Goal: Transaction & Acquisition: Book appointment/travel/reservation

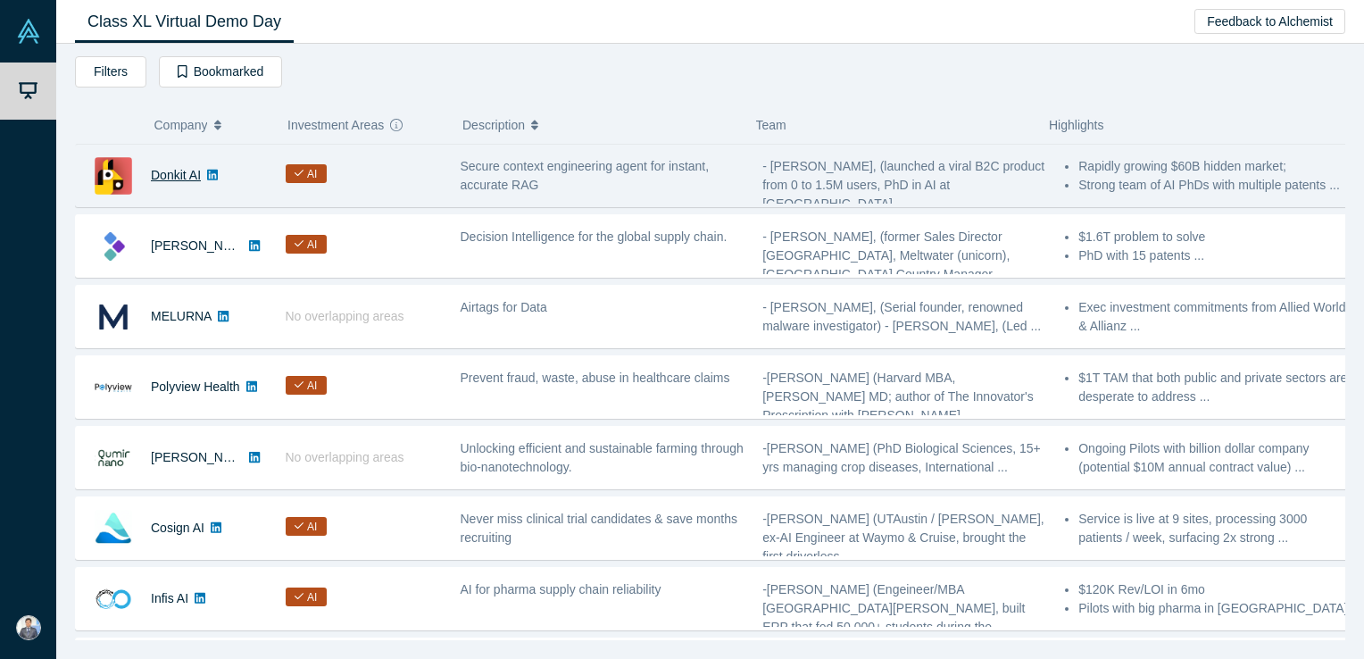
click at [175, 178] on link "Donkit AI" at bounding box center [176, 175] width 50 height 14
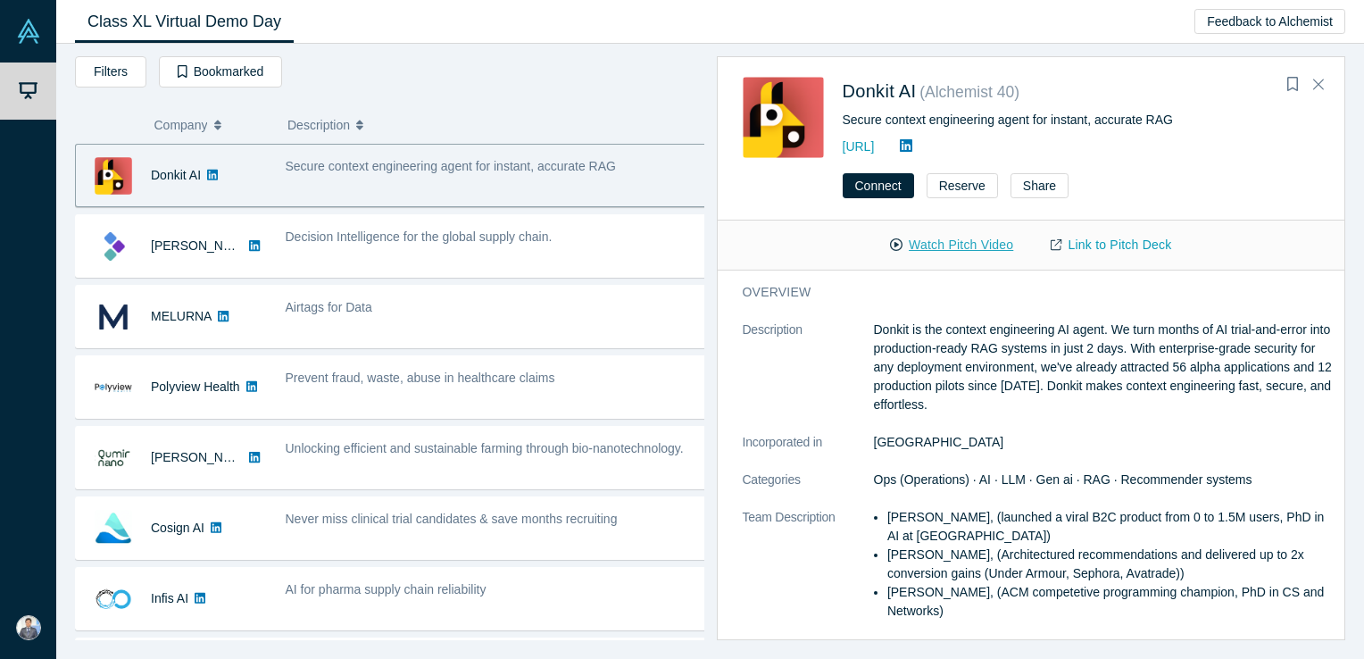
click at [971, 241] on button "Watch Pitch Video" at bounding box center [951, 244] width 161 height 31
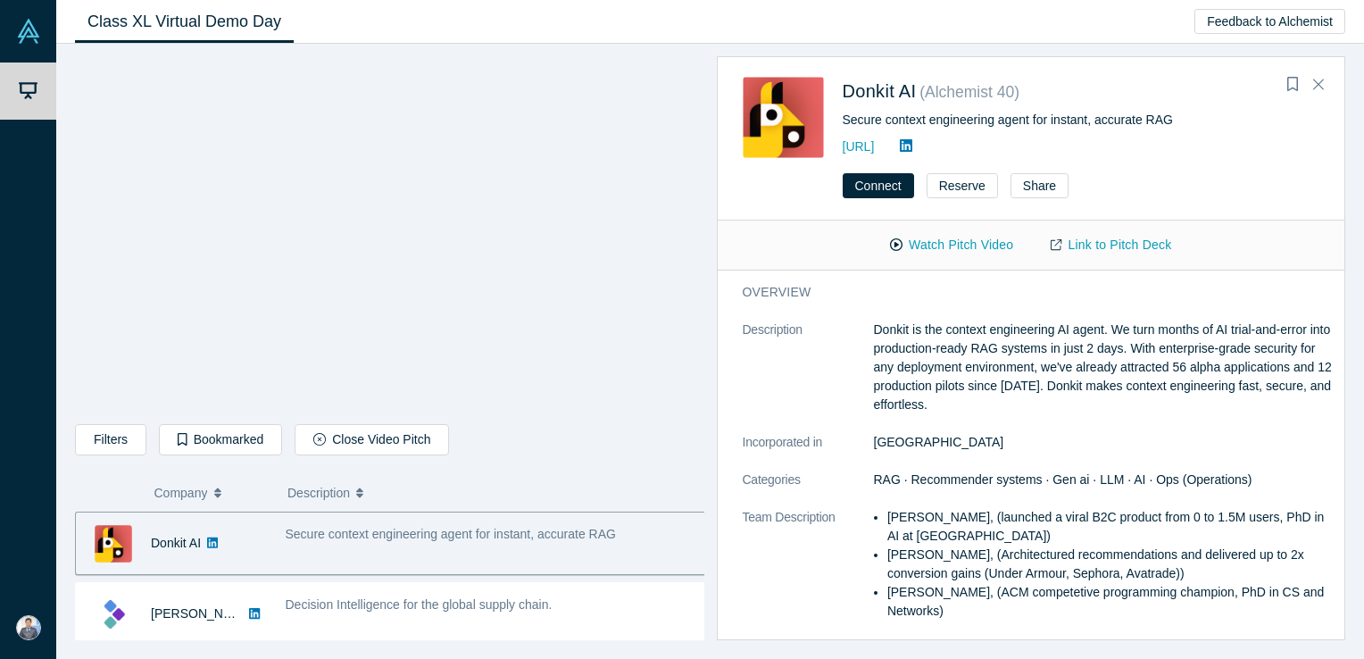
click at [119, 23] on link "Class XL Virtual Demo Day" at bounding box center [184, 22] width 219 height 42
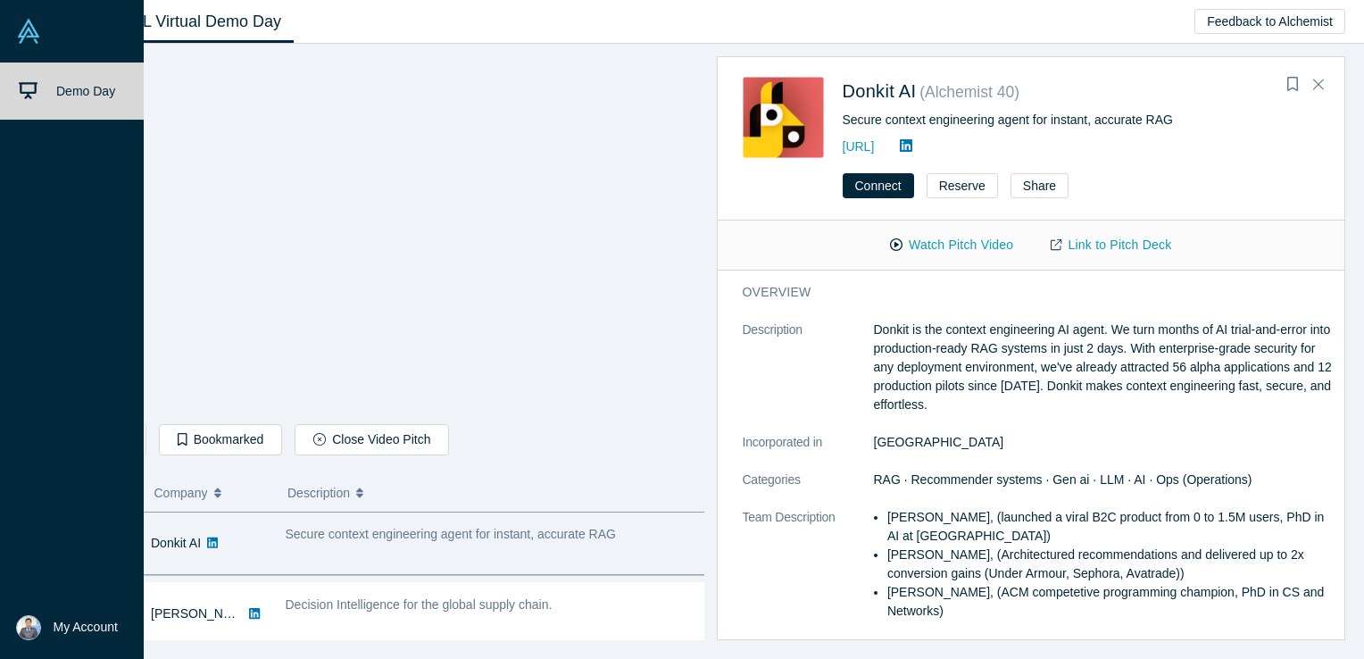
click at [38, 90] on link "Demo Day" at bounding box center [78, 90] width 157 height 57
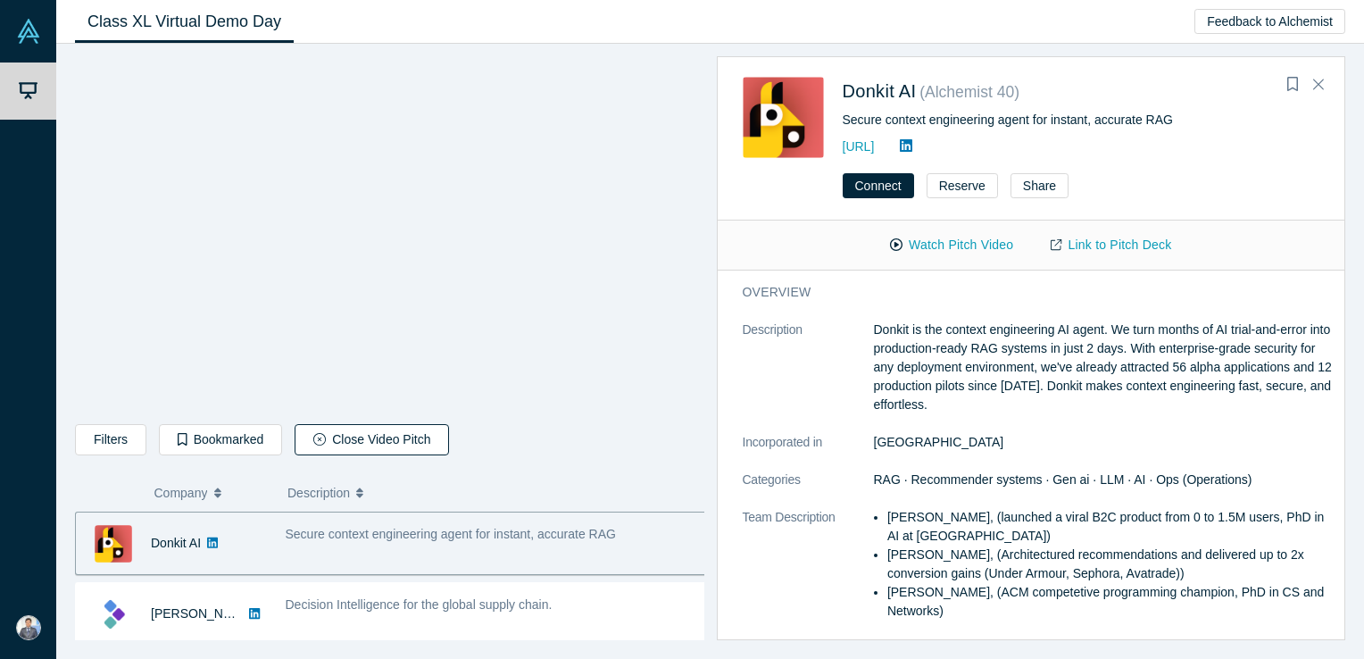
click at [352, 444] on button "Close Video Pitch" at bounding box center [372, 439] width 154 height 31
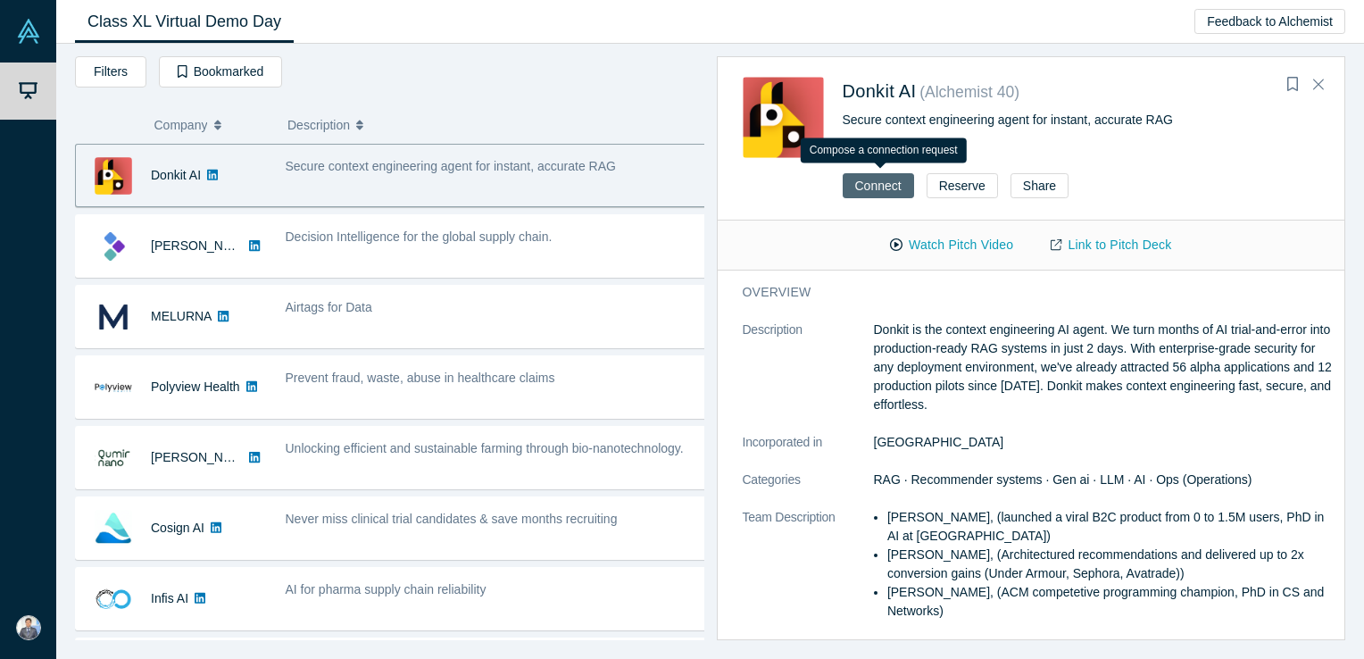
click at [871, 192] on button "Connect" at bounding box center [877, 185] width 71 height 25
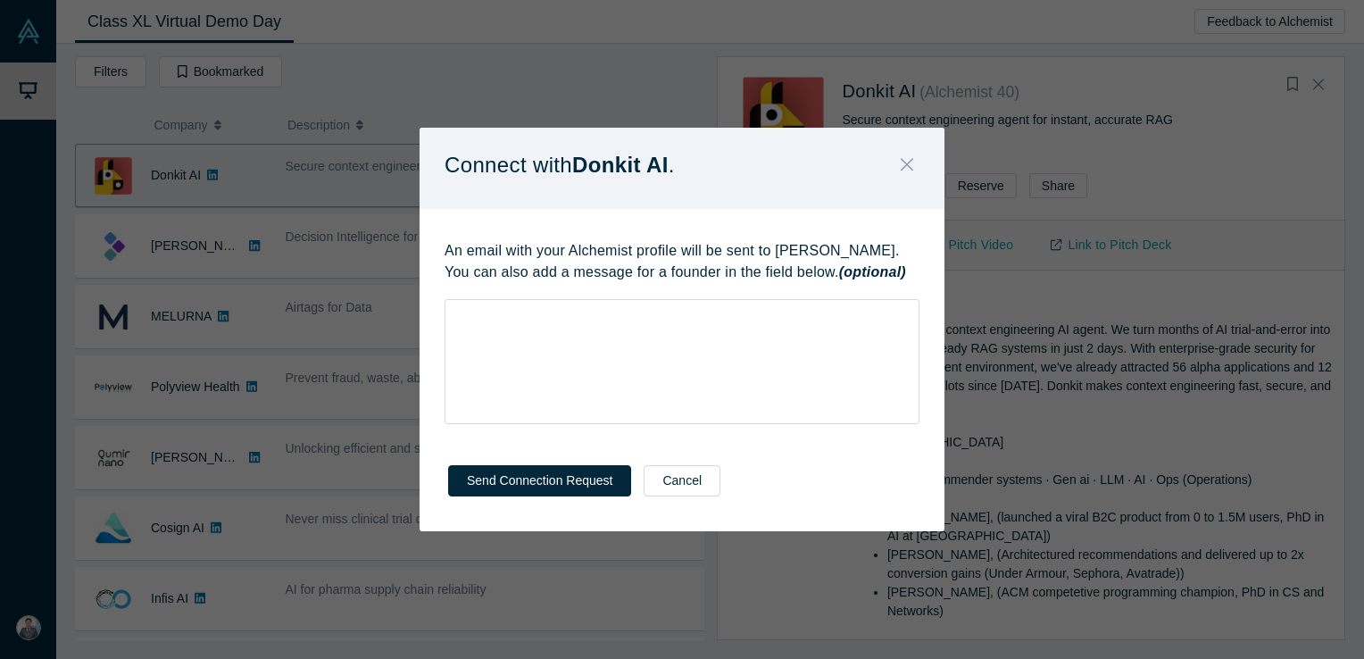
click at [910, 169] on icon "Close" at bounding box center [907, 164] width 12 height 20
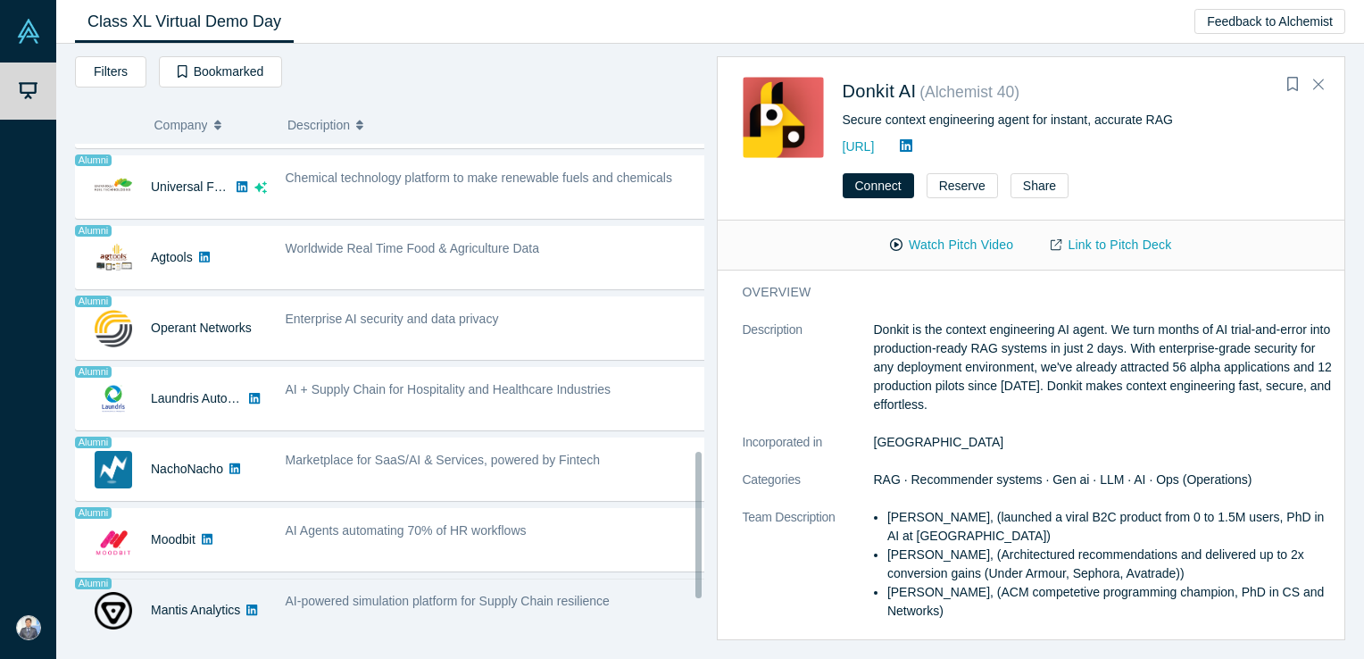
scroll to position [1049, 0]
drag, startPoint x: 696, startPoint y: 277, endPoint x: 682, endPoint y: 584, distance: 307.3
click at [682, 584] on div "Donkit AI AI Secure context engineering agent for instant, accurate RAG - [PERS…" at bounding box center [389, 392] width 629 height 496
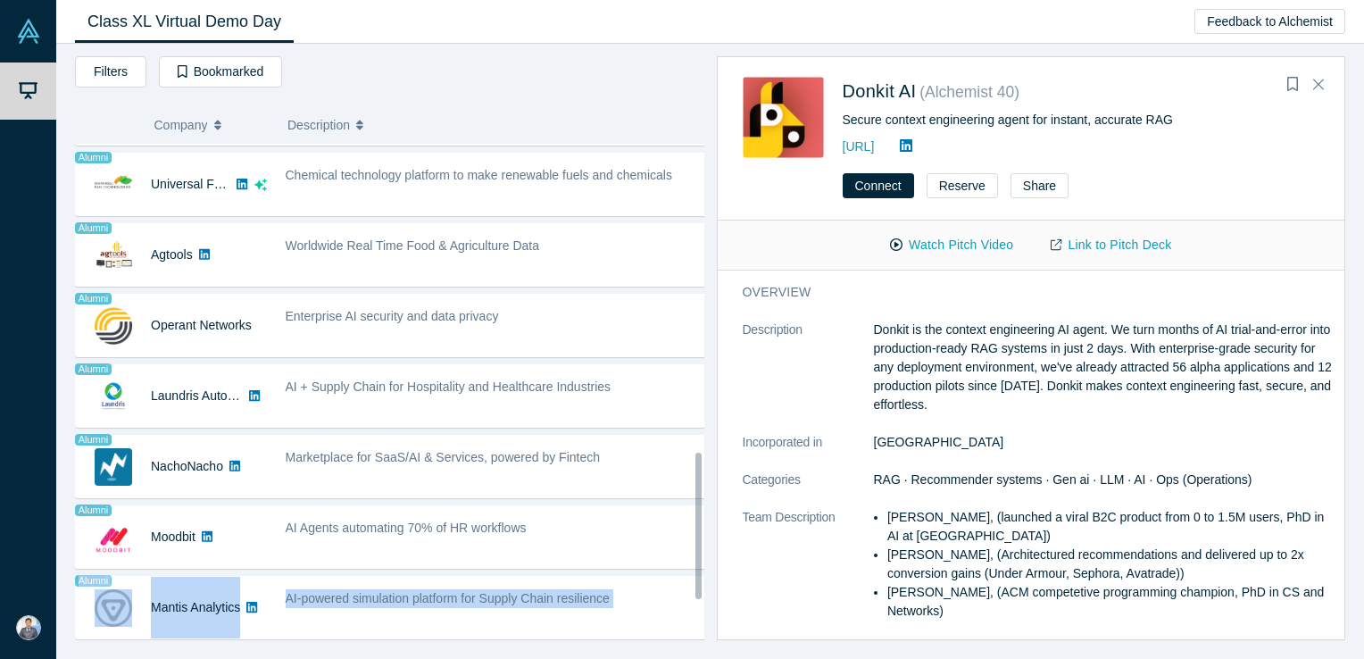
drag, startPoint x: 693, startPoint y: 552, endPoint x: 694, endPoint y: 577, distance: 25.9
click at [694, 577] on div "Donkit AI AI Secure context engineering agent for instant, accurate RAG - [PERS…" at bounding box center [389, 392] width 629 height 496
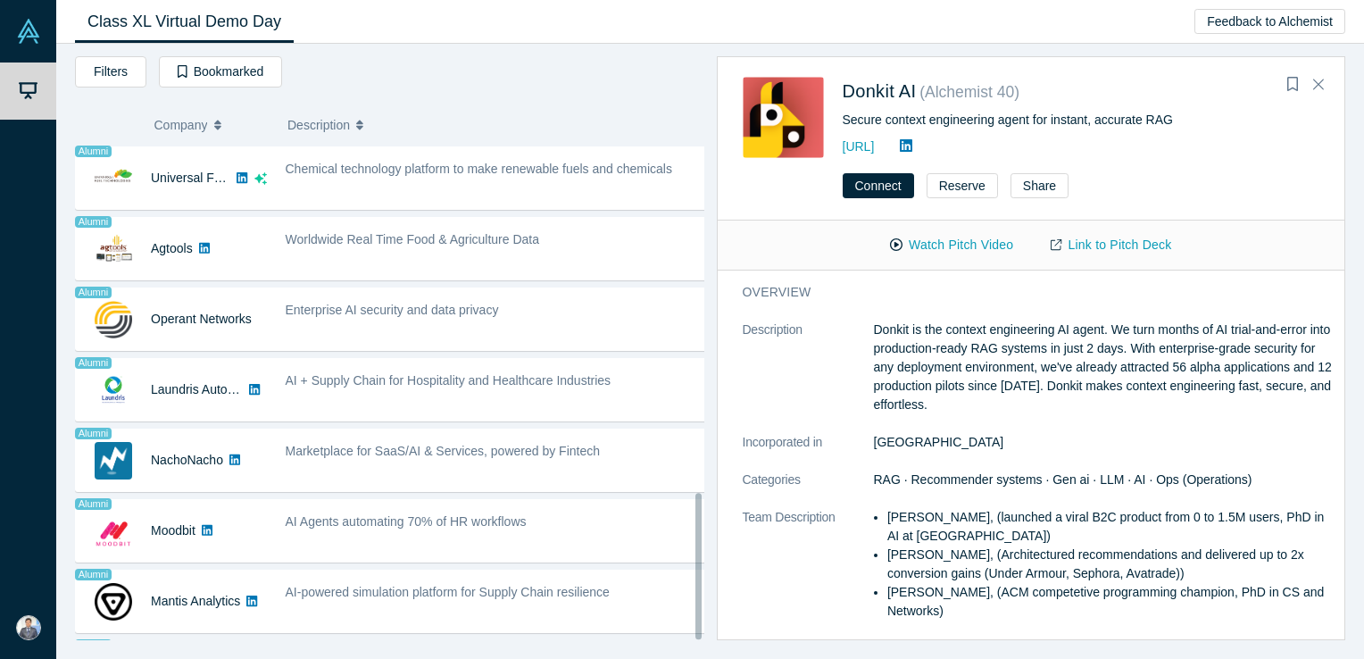
scroll to position [1186, 0]
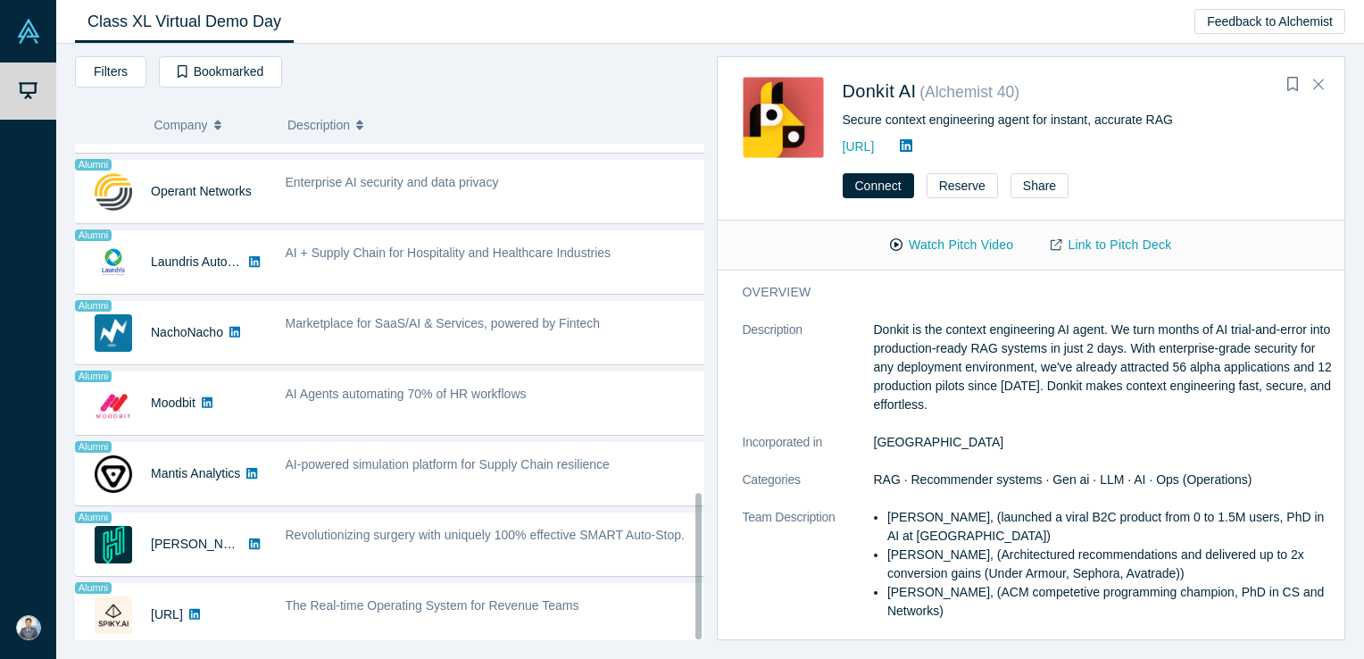
drag, startPoint x: 694, startPoint y: 577, endPoint x: 696, endPoint y: 602, distance: 24.2
click at [696, 602] on div at bounding box center [698, 566] width 6 height 146
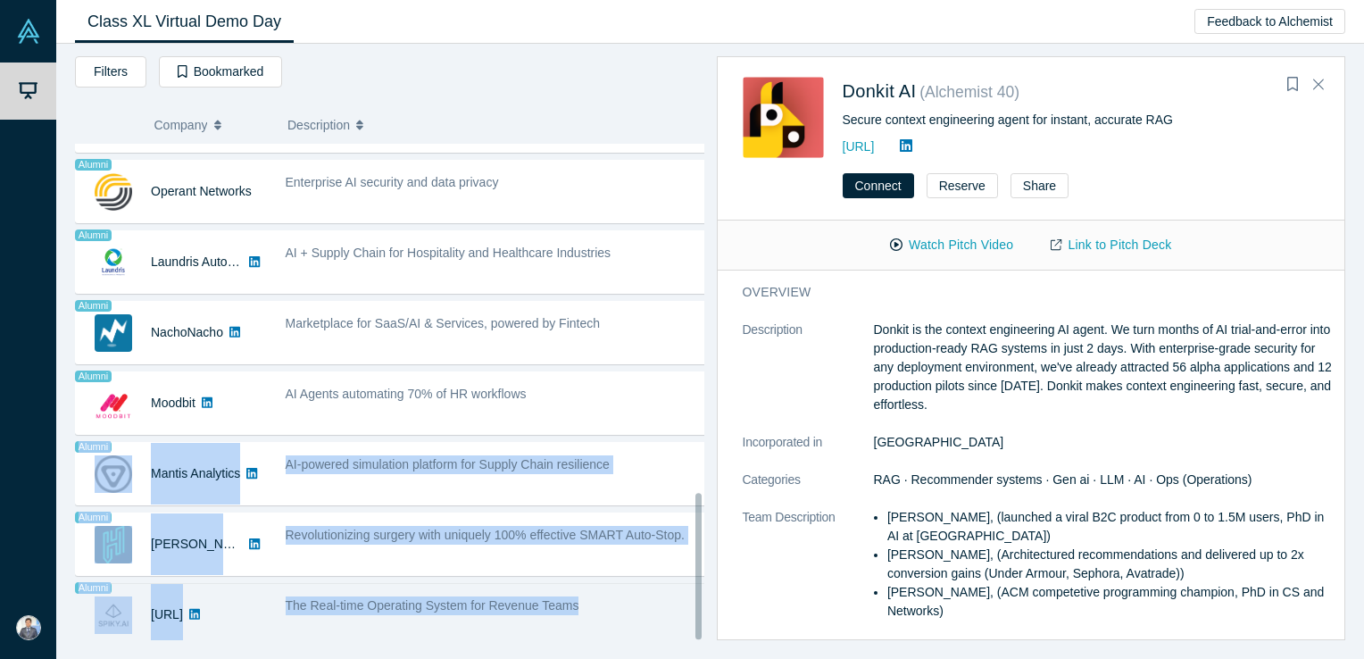
click at [484, 624] on div "The Real-time Operating System for Revenue Teams" at bounding box center [496, 614] width 441 height 56
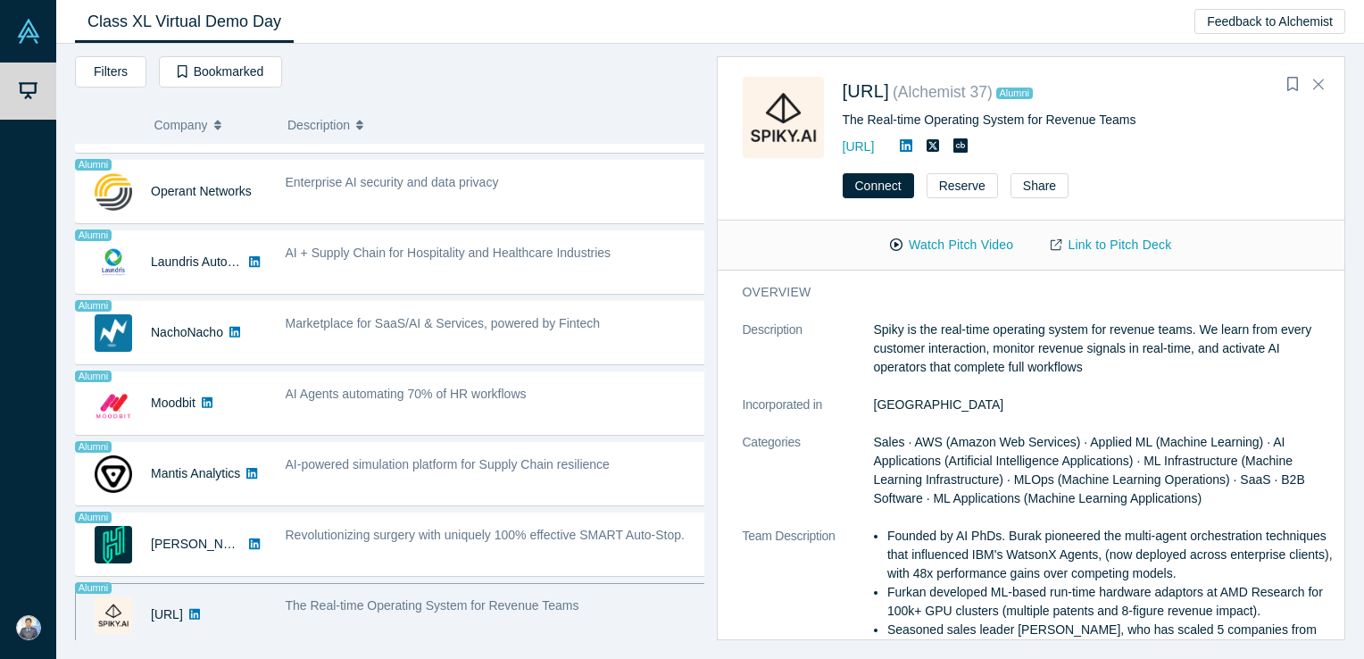
click at [371, 598] on span "The Real-time Operating System for Revenue Teams" at bounding box center [433, 605] width 294 height 14
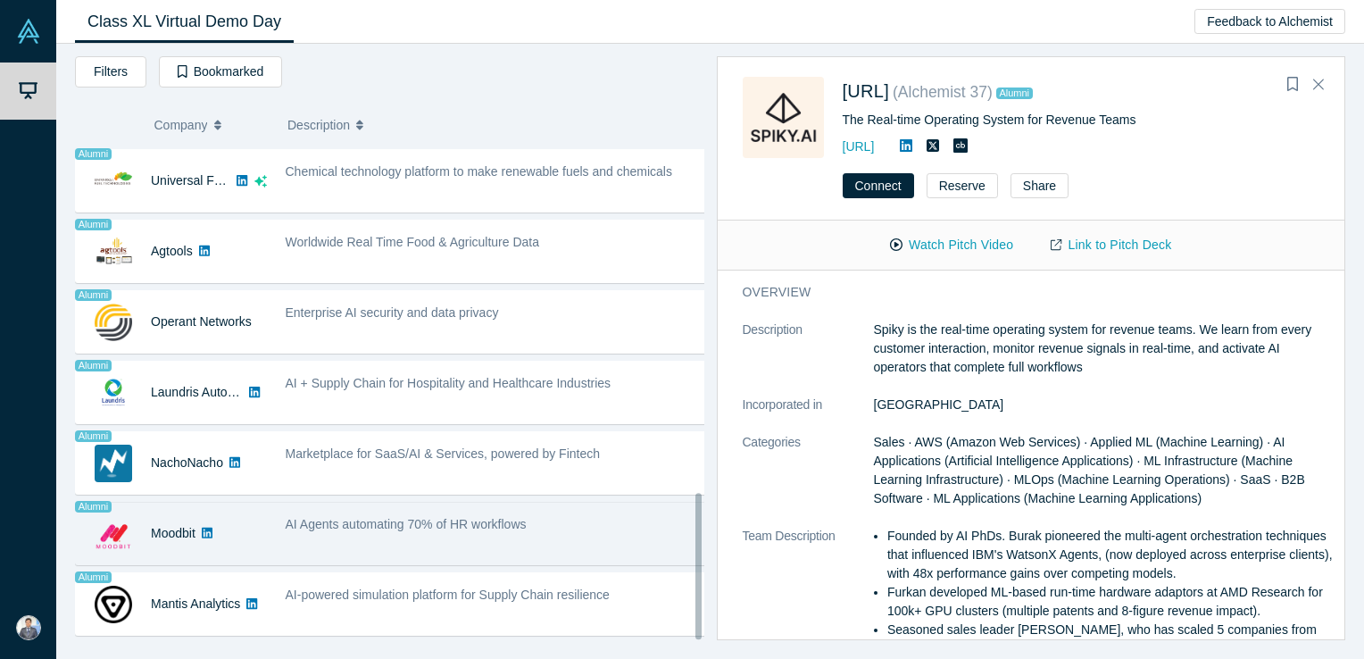
scroll to position [1050, 0]
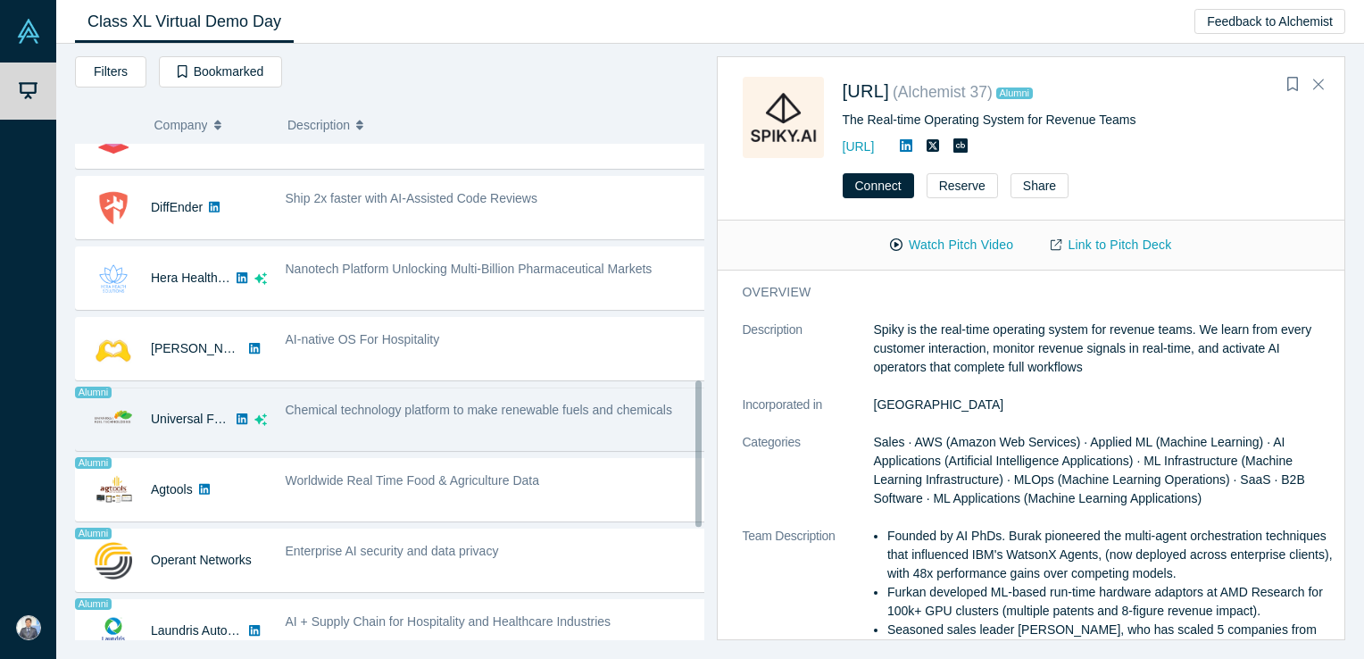
drag, startPoint x: 698, startPoint y: 541, endPoint x: 685, endPoint y: 428, distance: 113.1
click at [685, 428] on div "Donkit AI AI Secure context engineering agent for instant, accurate RAG - [PERS…" at bounding box center [389, 392] width 629 height 496
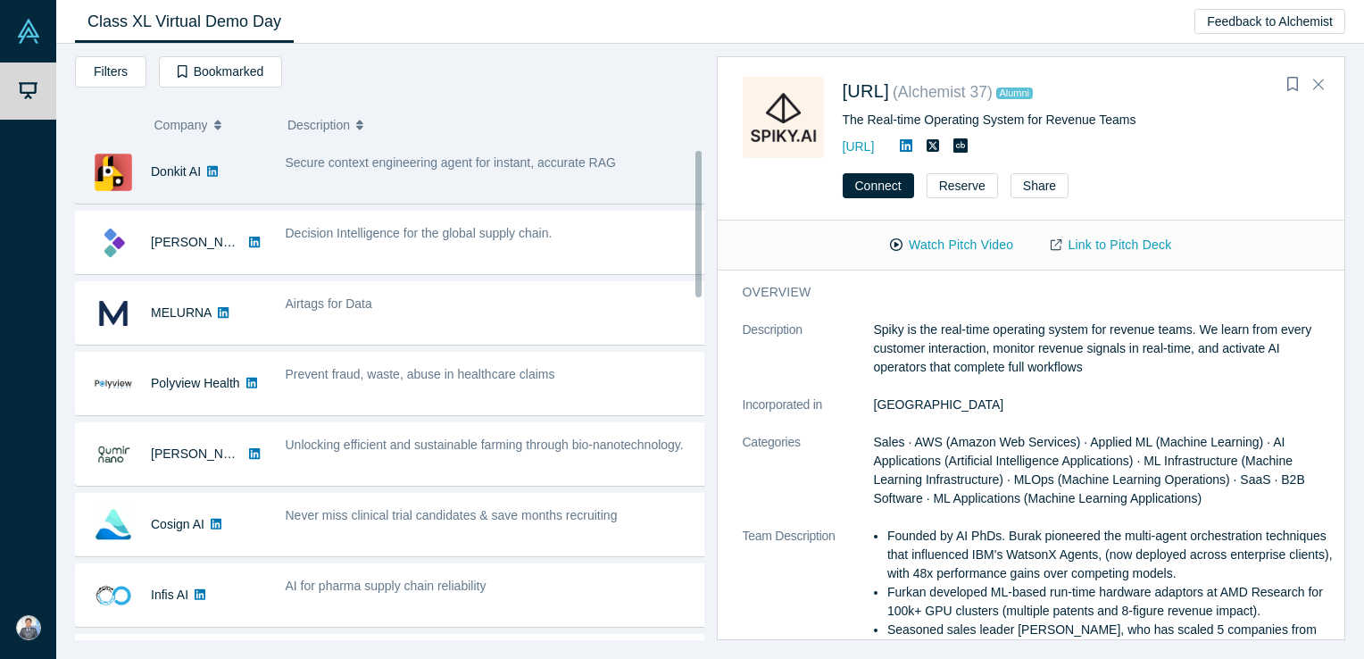
scroll to position [0, 0]
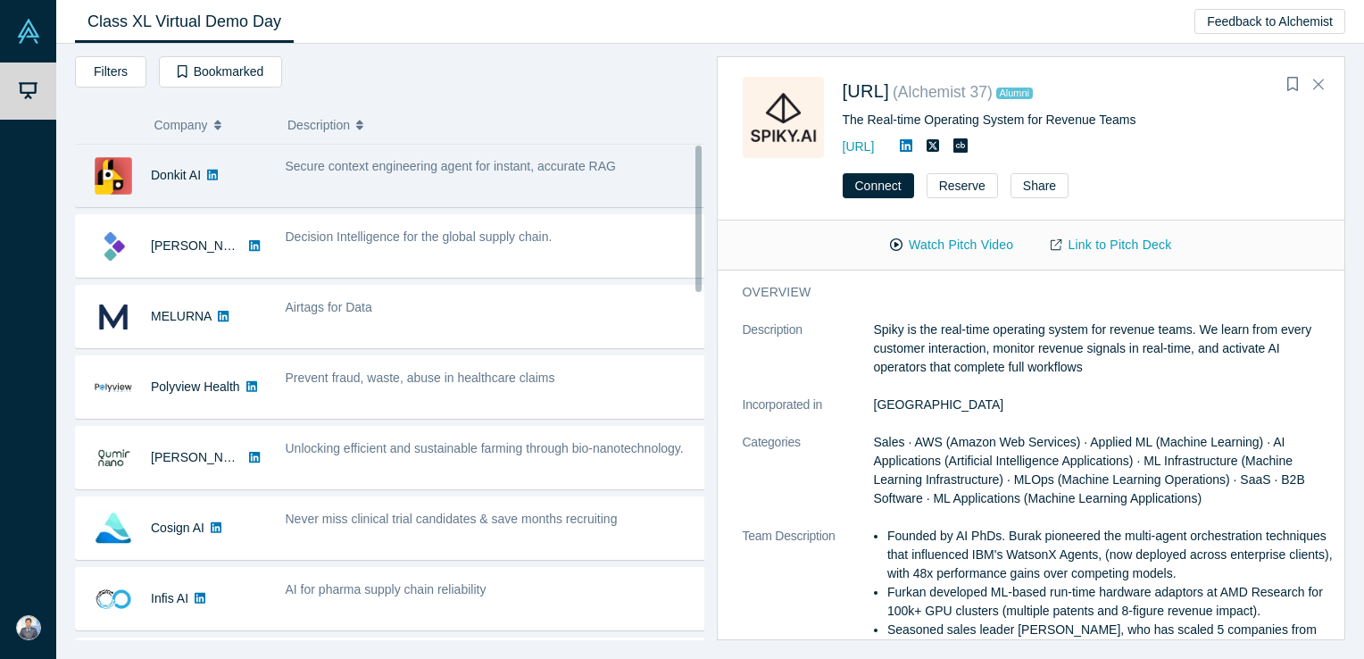
drag, startPoint x: 696, startPoint y: 445, endPoint x: 680, endPoint y: 186, distance: 260.2
click at [680, 186] on div "Donkit AI AI Secure context engineering agent for instant, accurate RAG - [PERS…" at bounding box center [389, 392] width 629 height 496
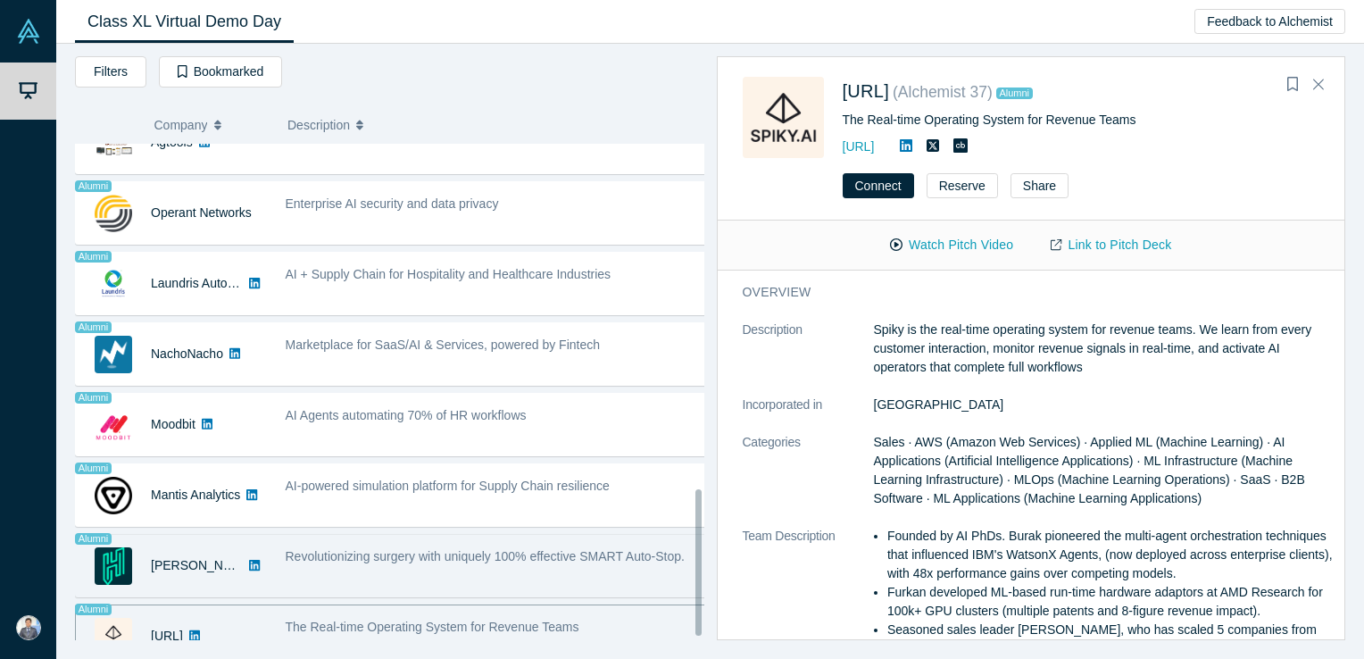
scroll to position [1183, 0]
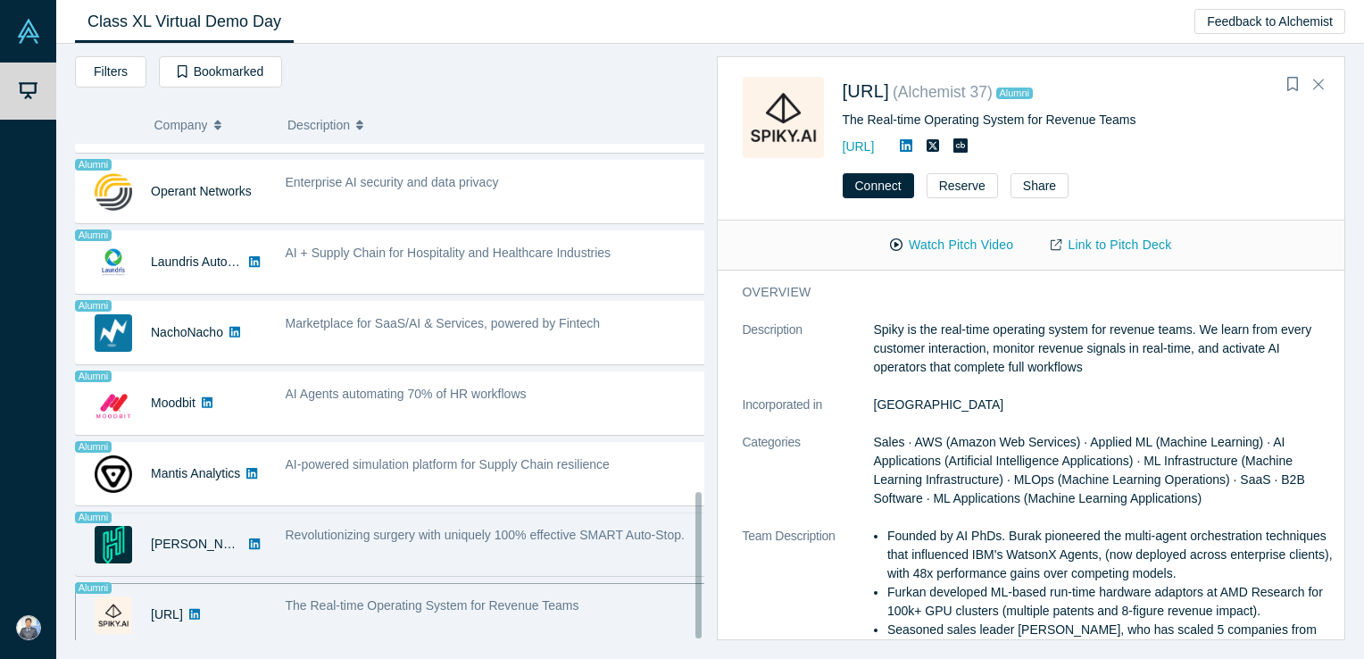
drag, startPoint x: 697, startPoint y: 198, endPoint x: 685, endPoint y: 544, distance: 346.5
click at [685, 544] on div "Donkit AI AI Secure context engineering agent for instant, accurate RAG - [PERS…" at bounding box center [389, 392] width 629 height 496
click at [173, 539] on link "[PERSON_NAME] Surgical" at bounding box center [227, 543] width 152 height 14
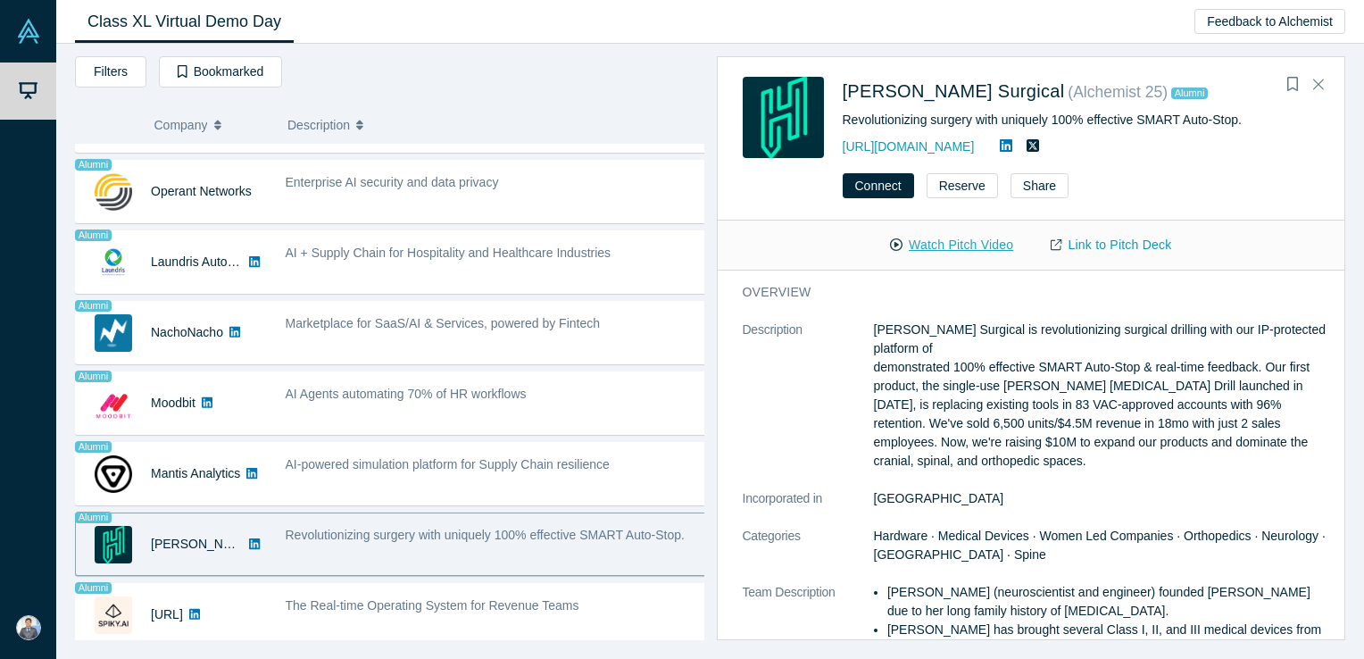
click at [937, 252] on button "Watch Pitch Video" at bounding box center [951, 244] width 161 height 31
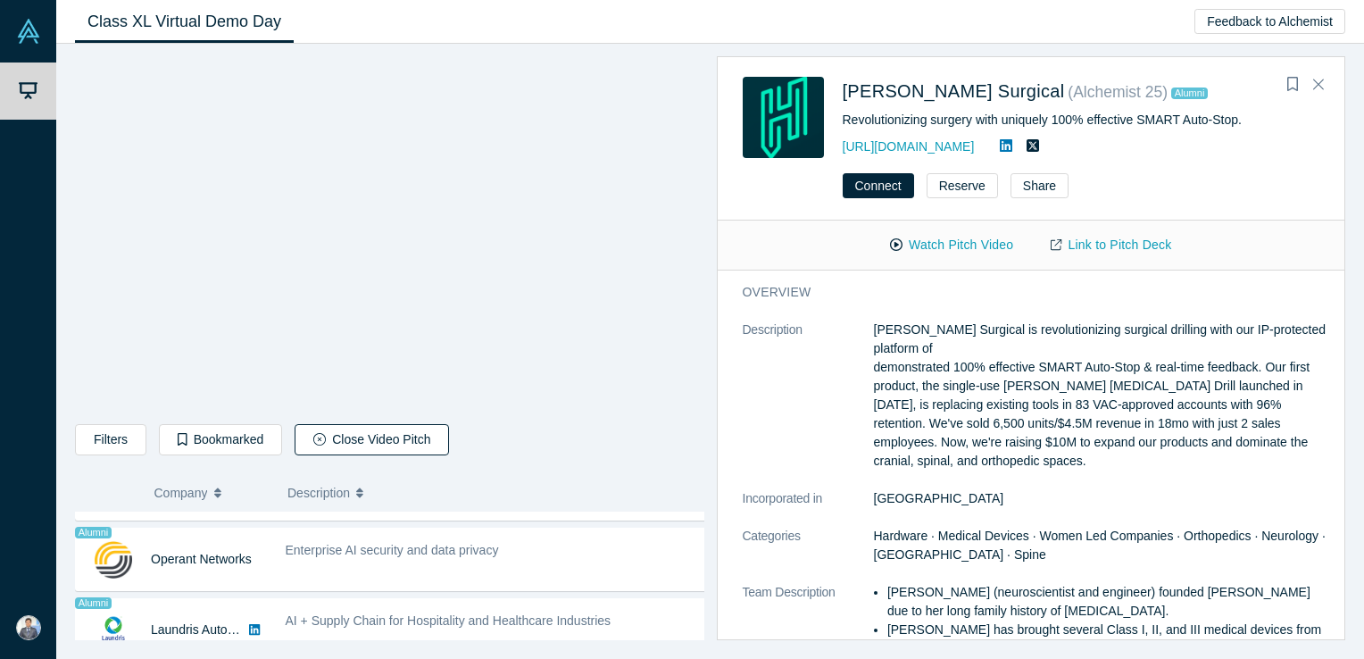
click at [386, 446] on button "Close Video Pitch" at bounding box center [372, 439] width 154 height 31
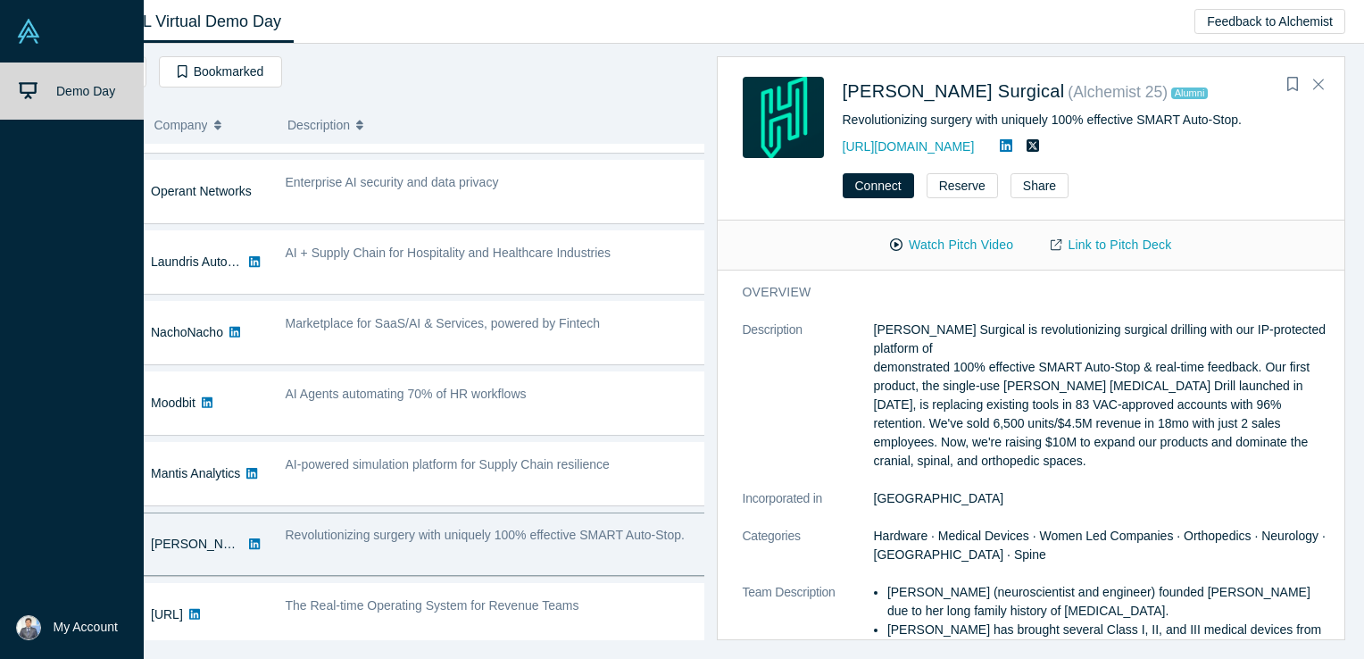
click at [32, 33] on img at bounding box center [28, 31] width 25 height 25
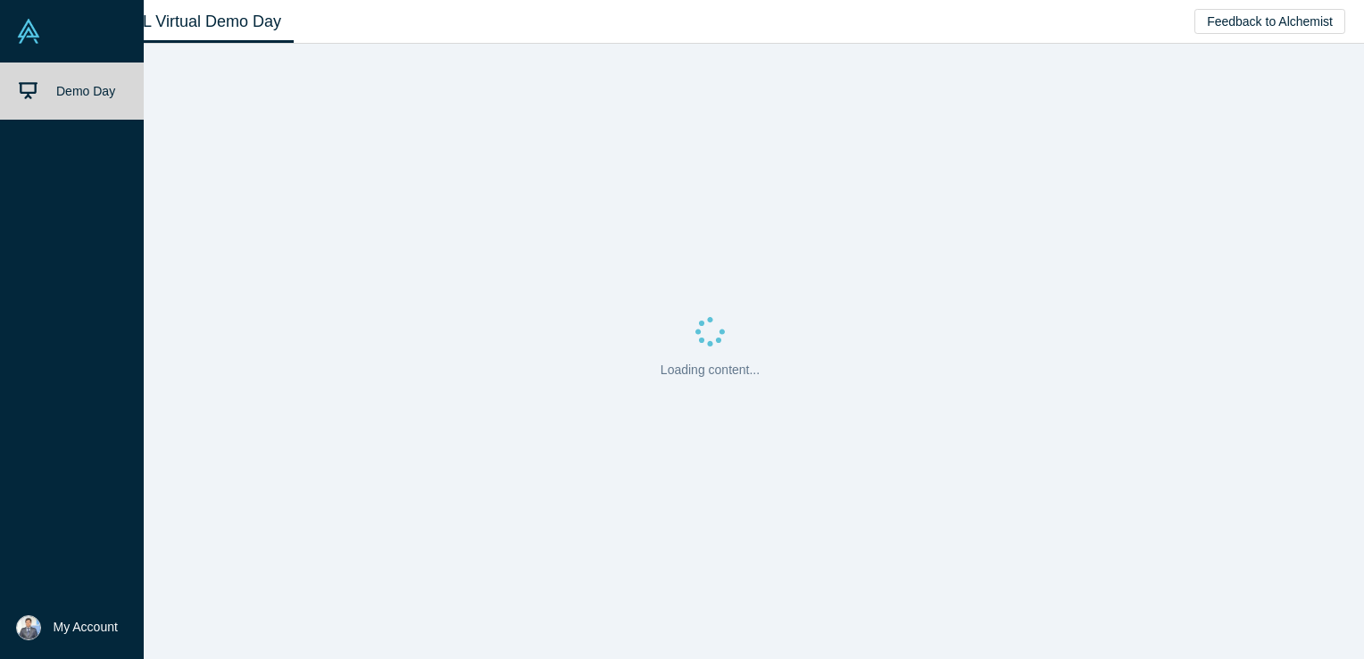
click at [32, 33] on img at bounding box center [28, 31] width 25 height 25
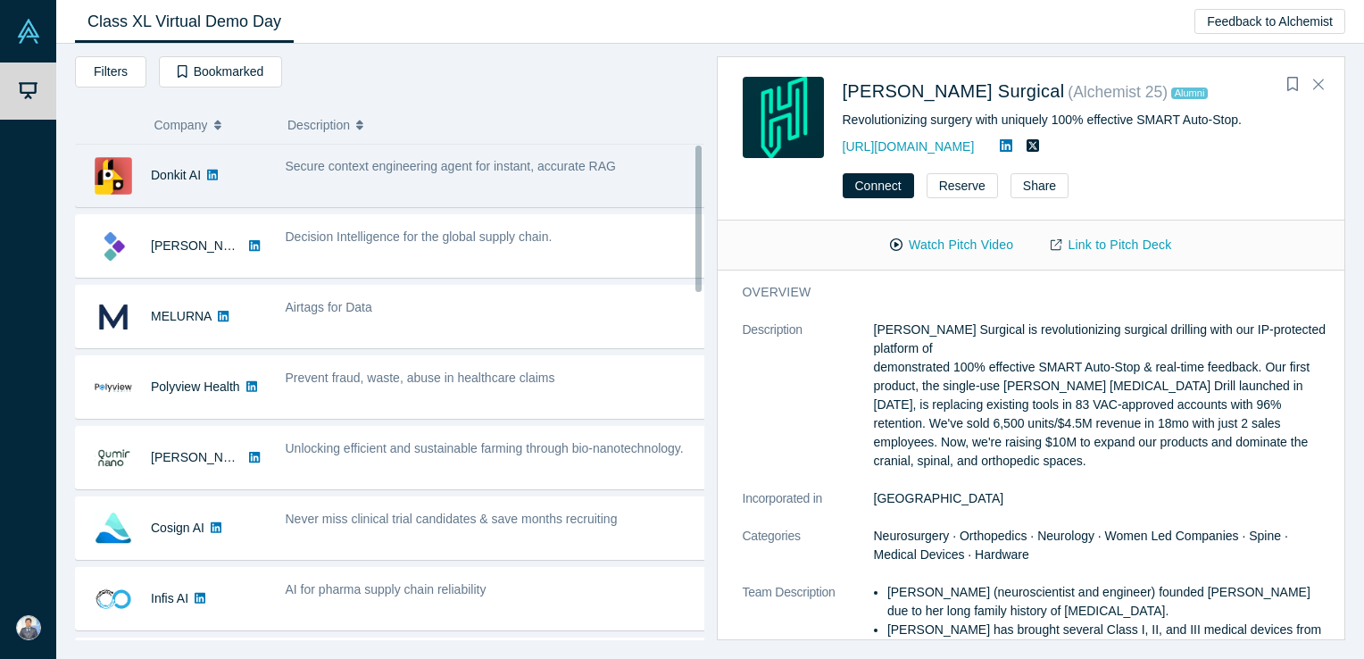
drag, startPoint x: 696, startPoint y: 170, endPoint x: 685, endPoint y: 152, distance: 21.3
click at [685, 152] on div "Donkit AI AI Secure context engineering agent for instant, accurate RAG - [PERS…" at bounding box center [389, 392] width 629 height 496
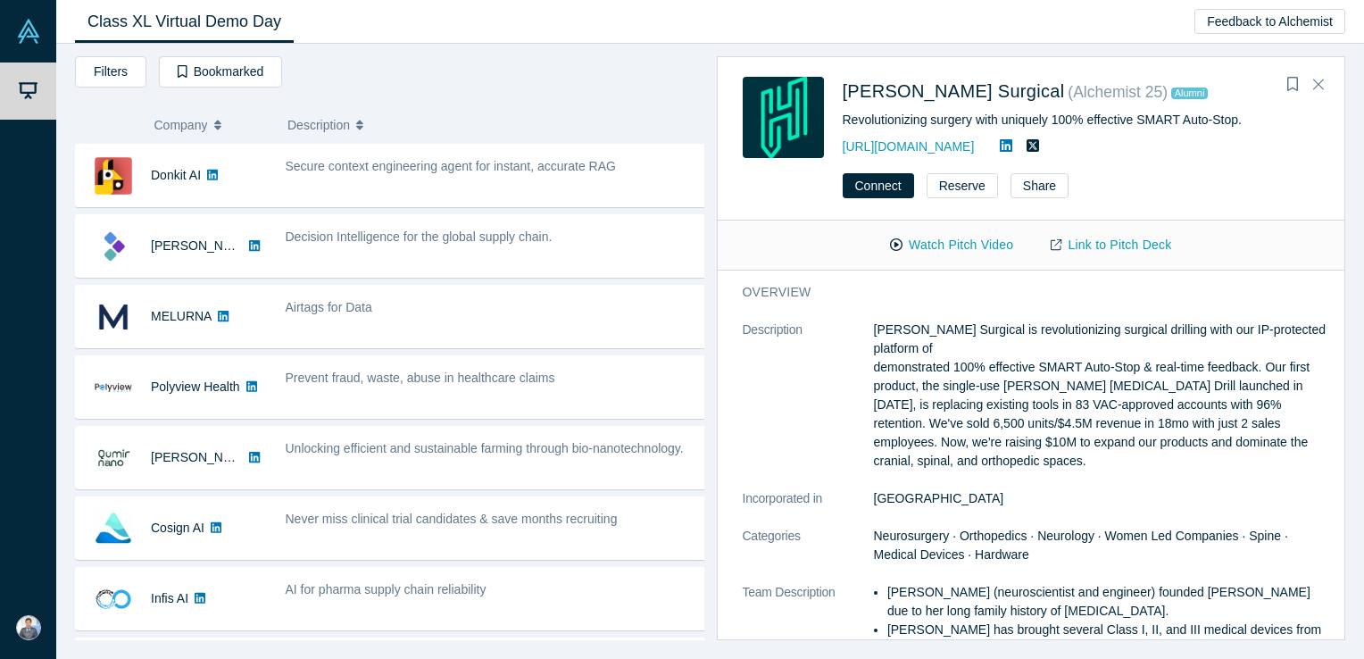
click at [360, 129] on icon "button" at bounding box center [359, 125] width 7 height 12
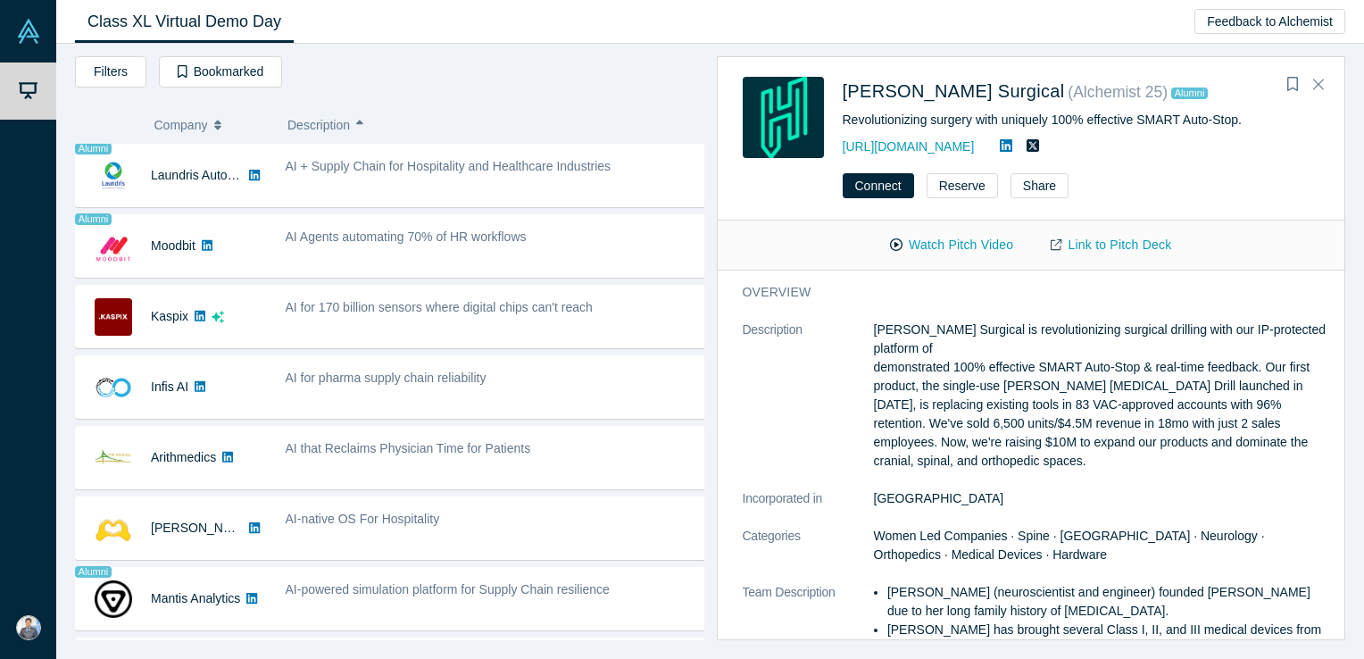
click at [218, 120] on icon "button" at bounding box center [217, 122] width 7 height 4
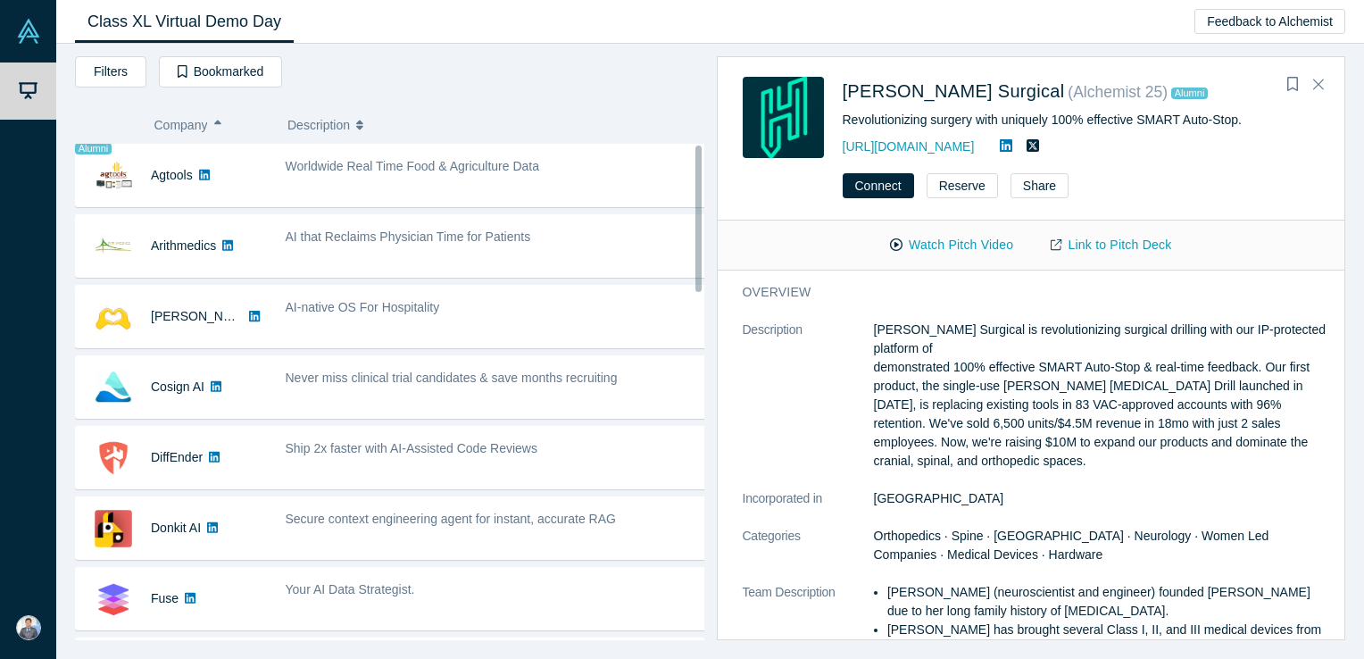
drag, startPoint x: 696, startPoint y: 207, endPoint x: 726, endPoint y: 187, distance: 36.6
click at [726, 187] on div "Filters AI Artificial Intelligence B2B SaaS AI (Artificial Intelligence) Data A…" at bounding box center [709, 351] width 1307 height 615
click at [1314, 86] on icon "Close" at bounding box center [1318, 84] width 11 height 16
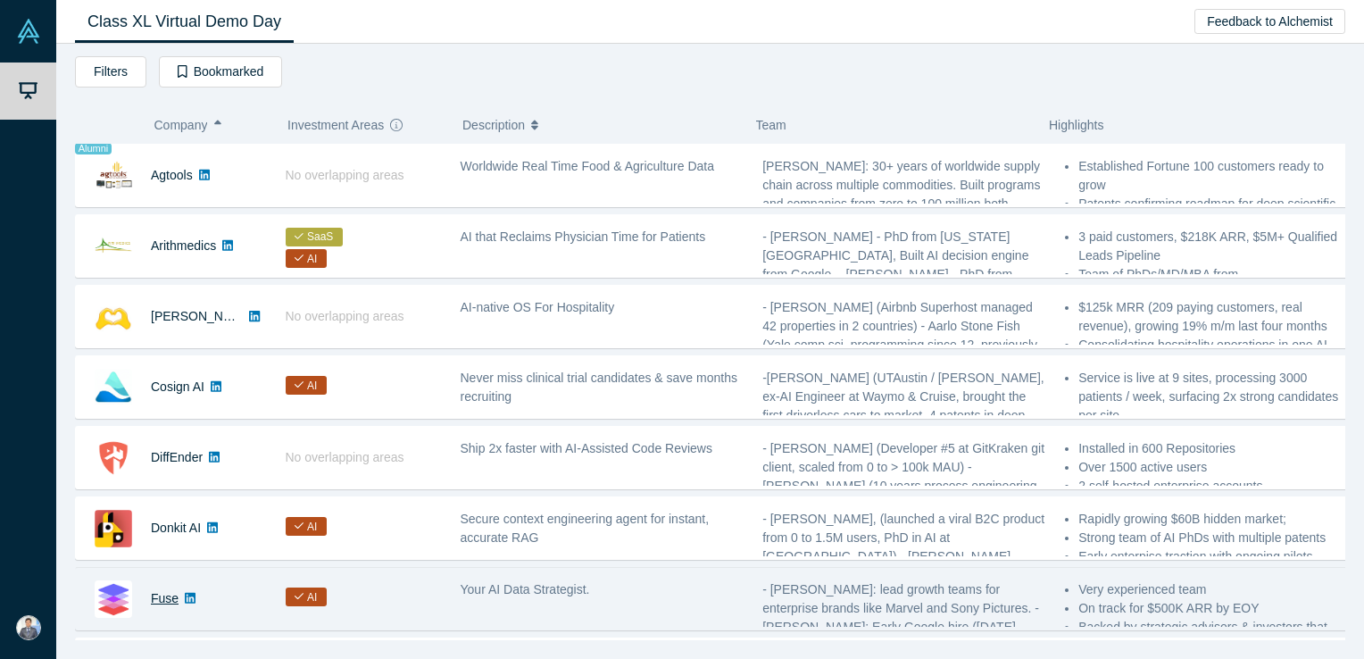
click at [158, 595] on link "Fuse" at bounding box center [165, 598] width 28 height 14
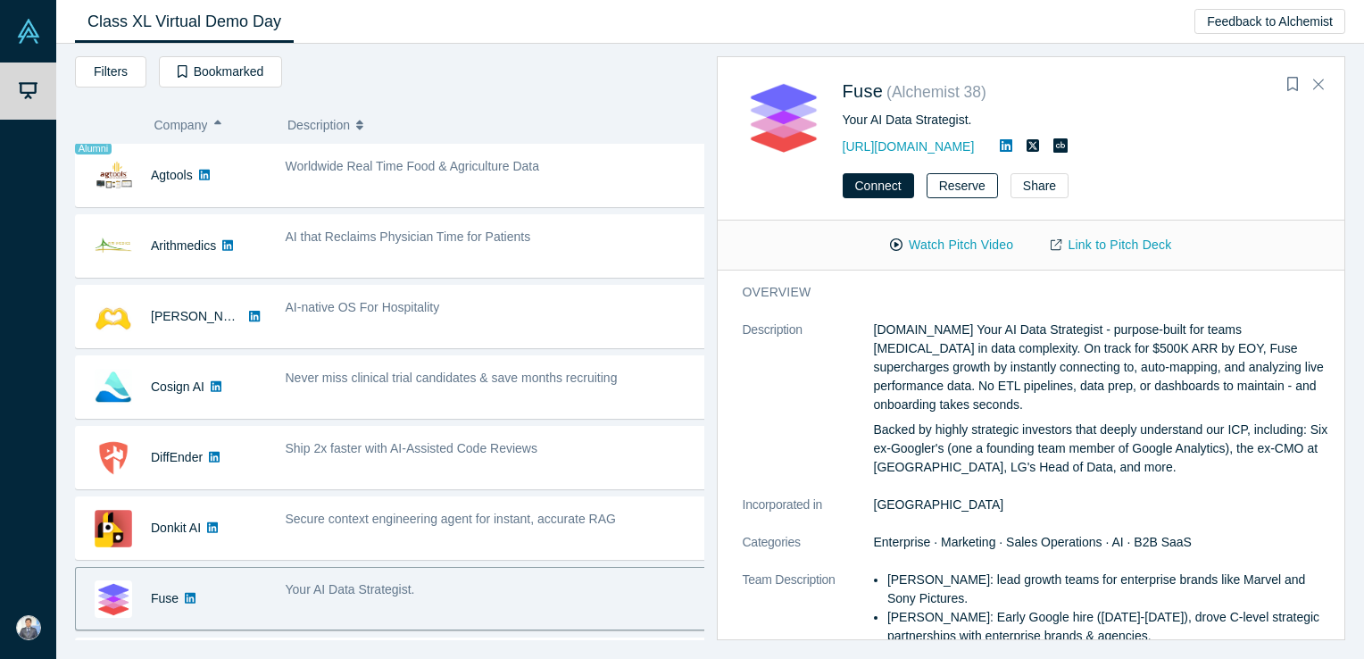
click at [947, 187] on button "Reserve" at bounding box center [961, 185] width 71 height 25
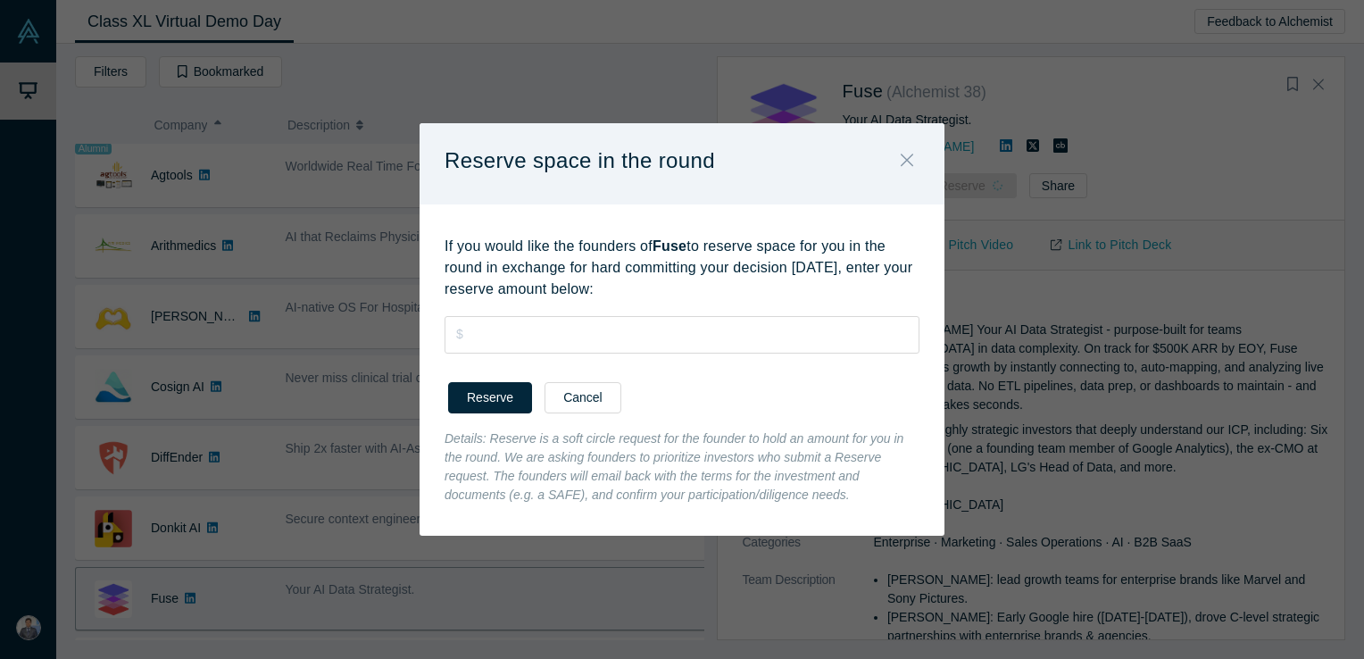
click at [910, 156] on icon "Close" at bounding box center [907, 160] width 12 height 20
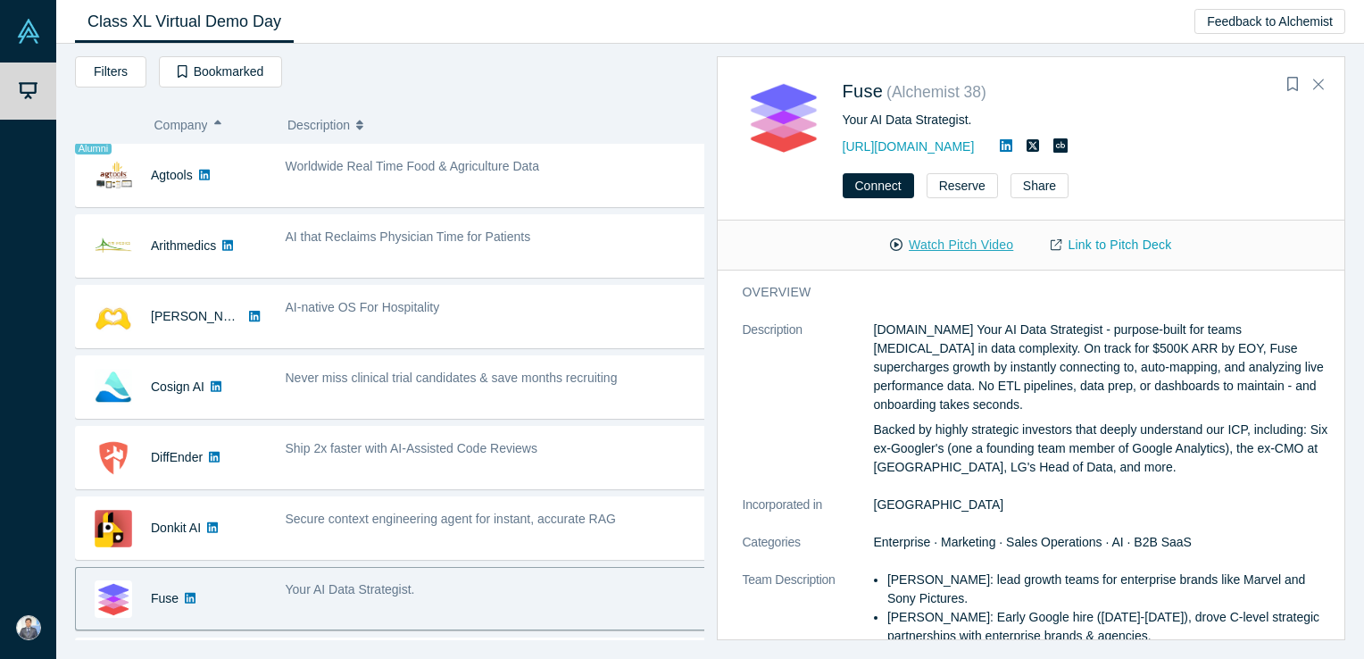
click at [948, 246] on button "Watch Pitch Video" at bounding box center [951, 244] width 161 height 31
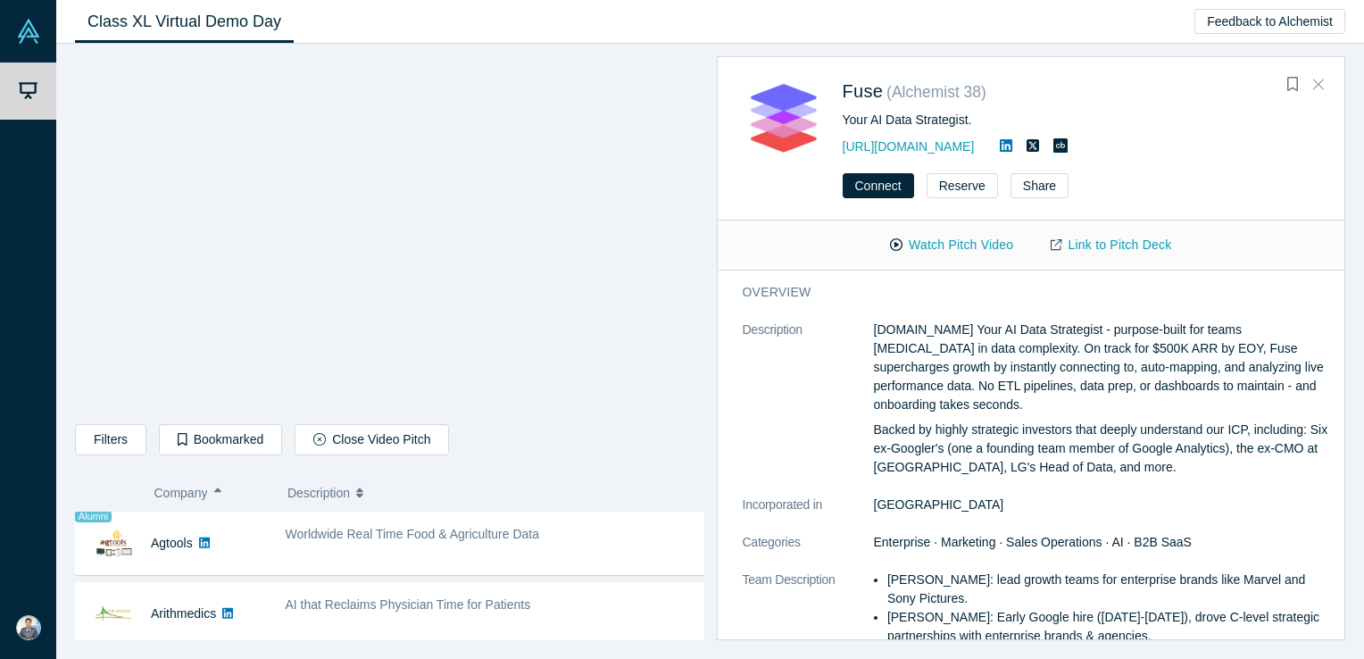
click at [1317, 86] on icon "Close" at bounding box center [1318, 84] width 11 height 16
